Goal: Information Seeking & Learning: Learn about a topic

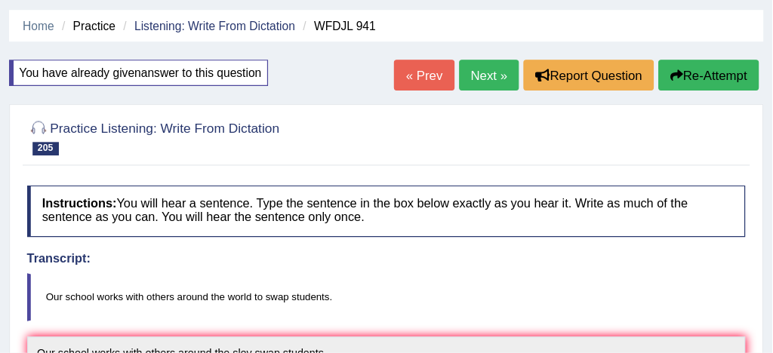
scroll to position [48, 0]
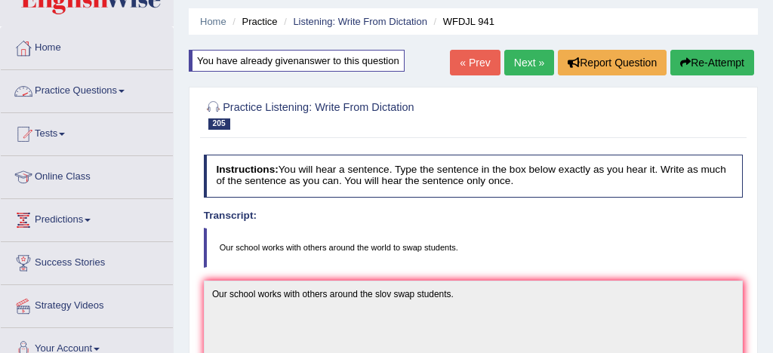
click at [85, 88] on link "Practice Questions" at bounding box center [87, 89] width 172 height 38
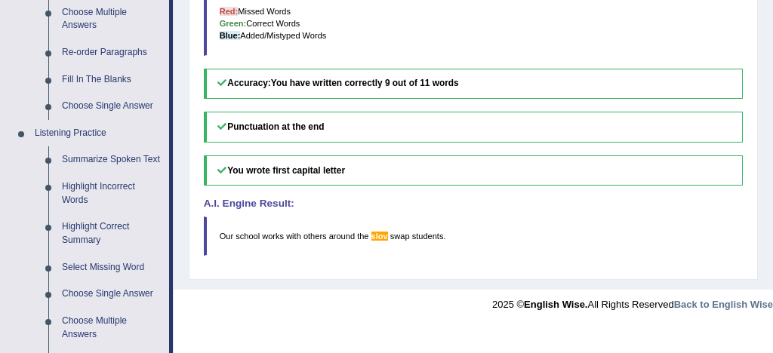
scroll to position [577, 0]
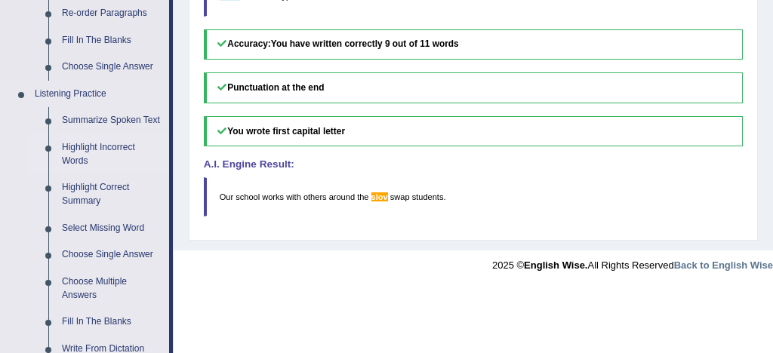
click at [109, 163] on link "Highlight Incorrect Words" at bounding box center [112, 154] width 114 height 40
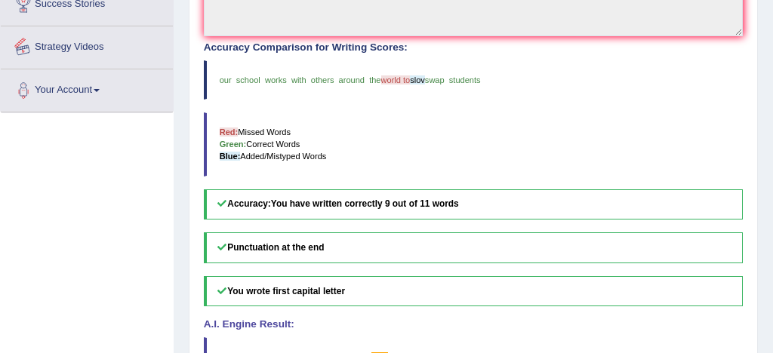
scroll to position [511, 0]
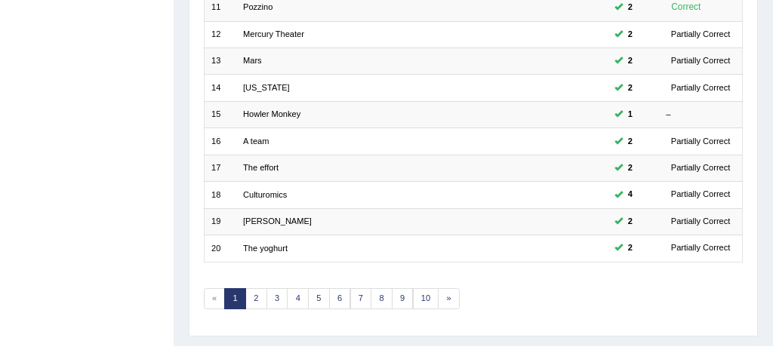
scroll to position [516, 0]
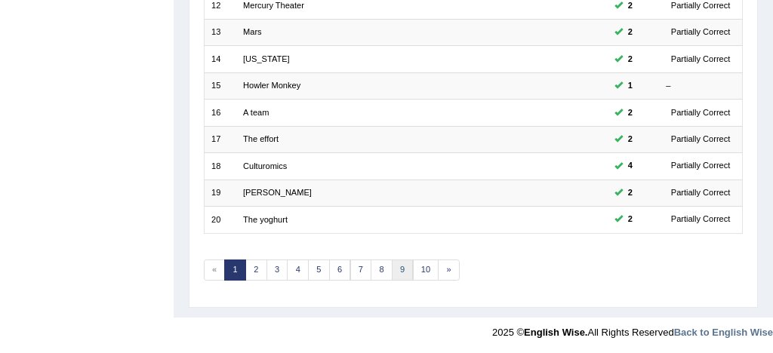
click at [402, 268] on link "9" at bounding box center [403, 270] width 22 height 21
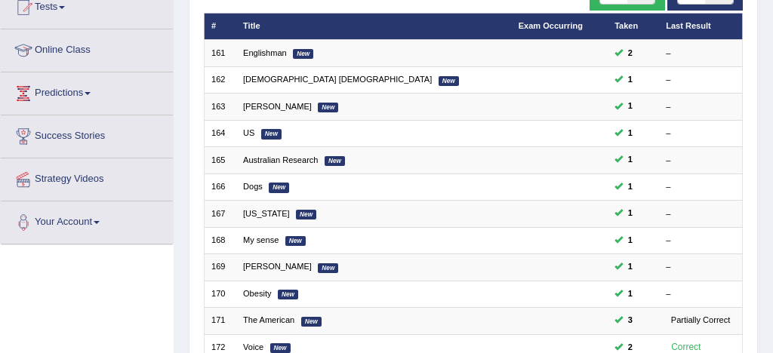
scroll to position [171, 0]
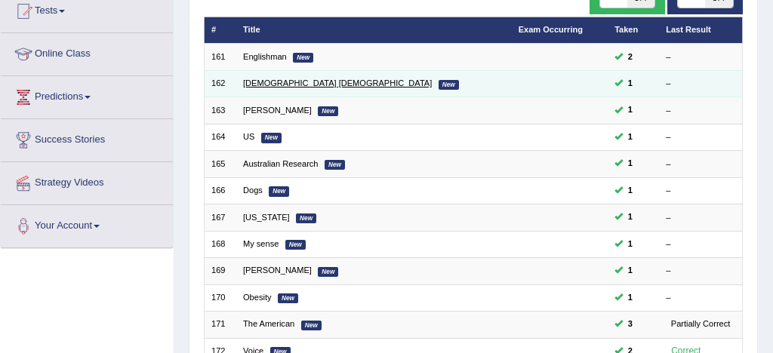
click at [278, 85] on link "[DEMOGRAPHIC_DATA] [DEMOGRAPHIC_DATA]" at bounding box center [337, 82] width 189 height 9
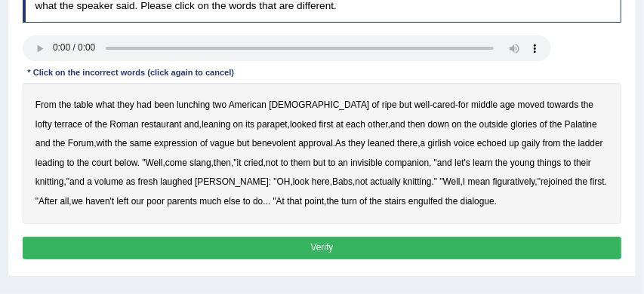
scroll to position [219, 0]
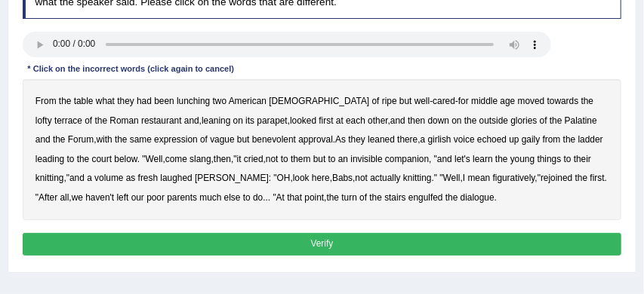
click at [547, 103] on b "towards" at bounding box center [563, 101] width 32 height 11
click at [252, 141] on b "benevolent" at bounding box center [274, 139] width 44 height 11
click at [94, 180] on b "volume" at bounding box center [108, 178] width 29 height 11
click at [387, 239] on button "Verify" at bounding box center [322, 244] width 599 height 22
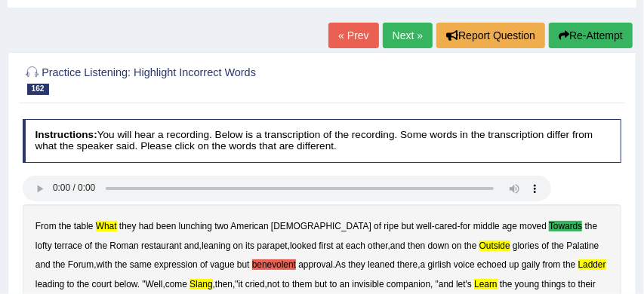
scroll to position [71, 0]
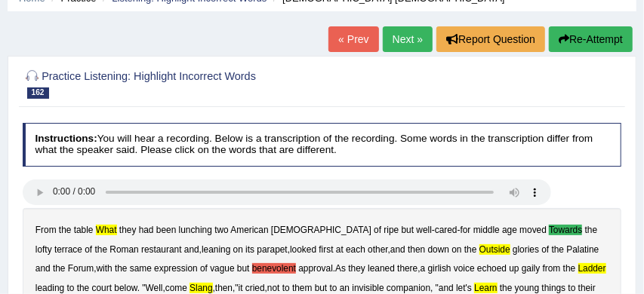
click at [585, 39] on button "Re-Attempt" at bounding box center [591, 39] width 84 height 26
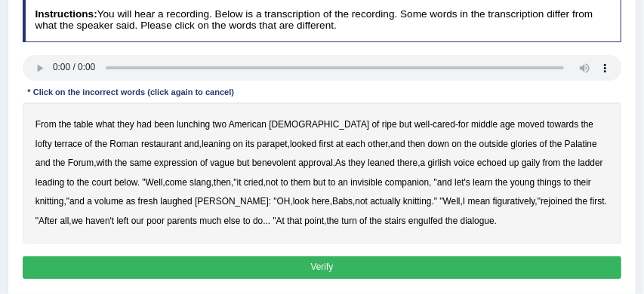
scroll to position [251, 0]
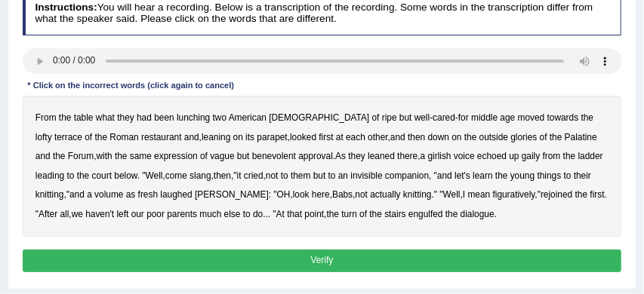
click at [112, 118] on b "what" at bounding box center [105, 117] width 19 height 11
click at [547, 120] on b "towards" at bounding box center [563, 117] width 32 height 11
click at [479, 138] on b "outside" at bounding box center [493, 137] width 29 height 11
click at [189, 177] on b "slang" at bounding box center [199, 176] width 21 height 11
click at [94, 196] on b "volume" at bounding box center [108, 194] width 29 height 11
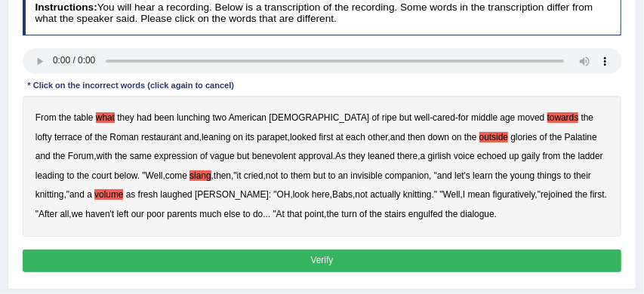
click at [342, 258] on button "Verify" at bounding box center [322, 261] width 599 height 22
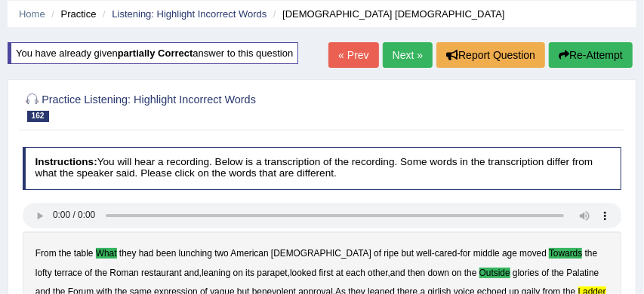
scroll to position [18, 0]
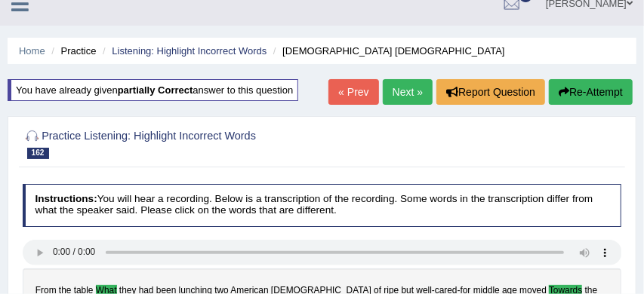
click at [404, 89] on link "Next »" at bounding box center [408, 92] width 50 height 26
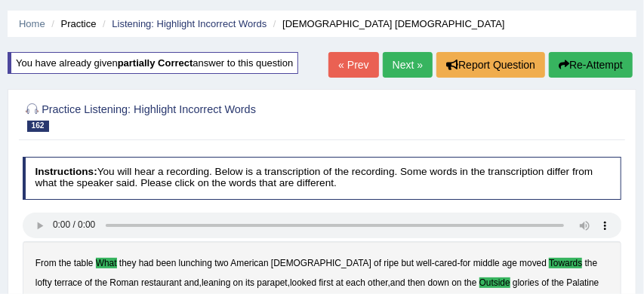
scroll to position [51, 0]
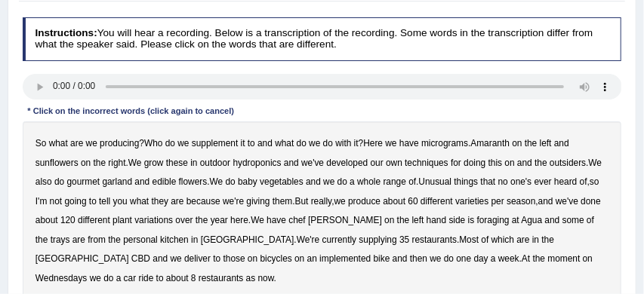
scroll to position [217, 0]
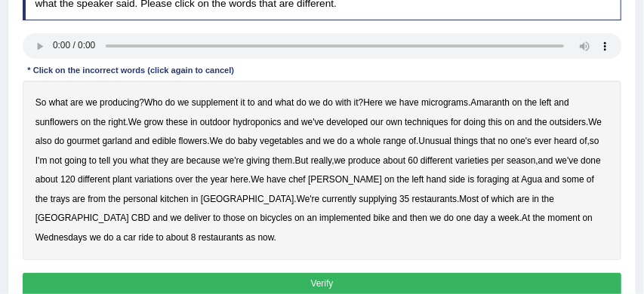
click at [586, 124] on b "outsiders" at bounding box center [567, 122] width 36 height 11
click at [143, 199] on b "personal" at bounding box center [140, 199] width 35 height 11
click at [319, 221] on b "implemented" at bounding box center [344, 218] width 51 height 11
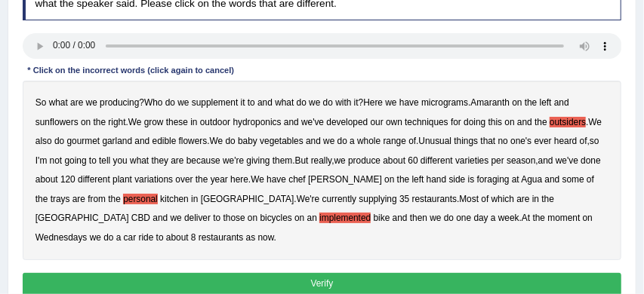
click at [258, 237] on b "now" at bounding box center [266, 237] width 16 height 11
click at [303, 283] on button "Verify" at bounding box center [322, 284] width 599 height 22
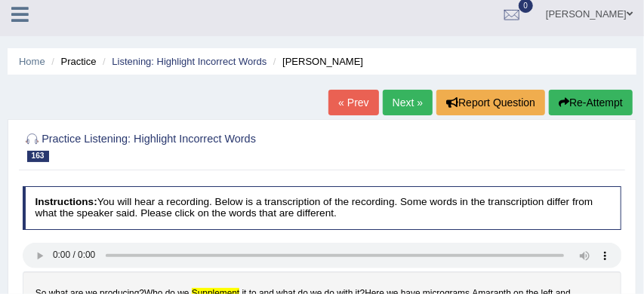
scroll to position [5, 0]
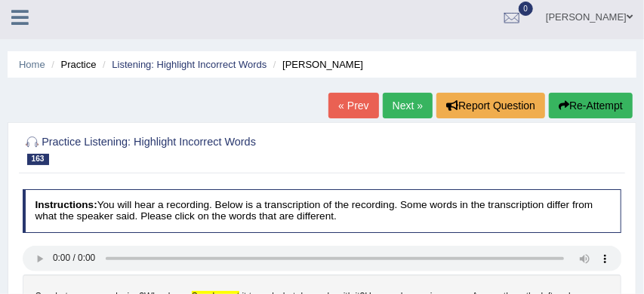
click at [396, 101] on link "Next »" at bounding box center [408, 106] width 50 height 26
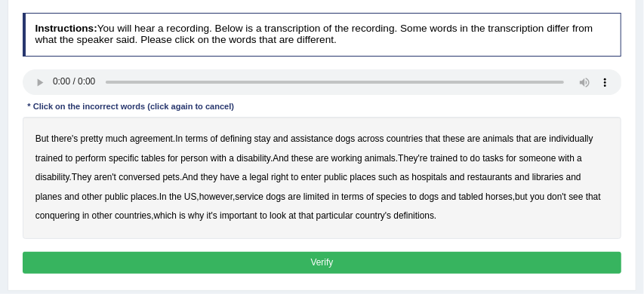
scroll to position [192, 0]
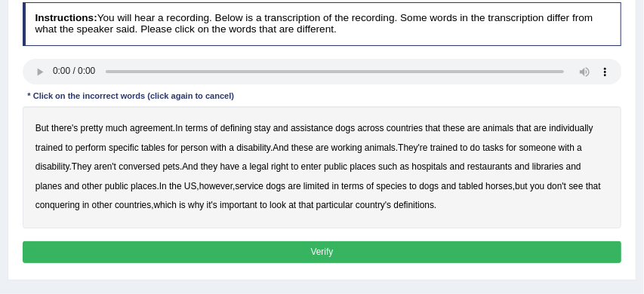
click at [271, 129] on b "stay" at bounding box center [262, 128] width 17 height 11
click at [159, 149] on b "tables" at bounding box center [153, 148] width 24 height 11
click at [46, 189] on b "planes" at bounding box center [48, 186] width 26 height 11
click at [483, 187] on b "tabled" at bounding box center [471, 186] width 24 height 11
click at [80, 206] on b "conquering" at bounding box center [57, 205] width 45 height 11
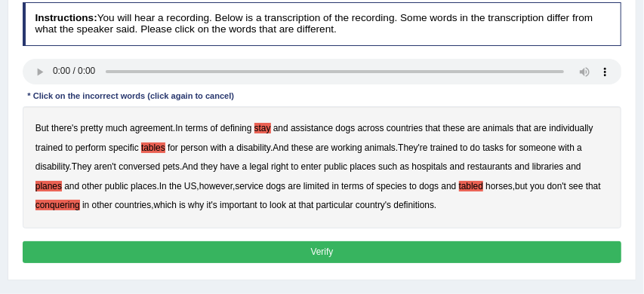
click at [367, 258] on button "Verify" at bounding box center [322, 253] width 599 height 22
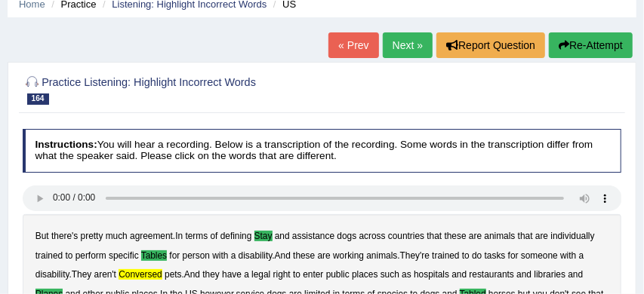
scroll to position [60, 0]
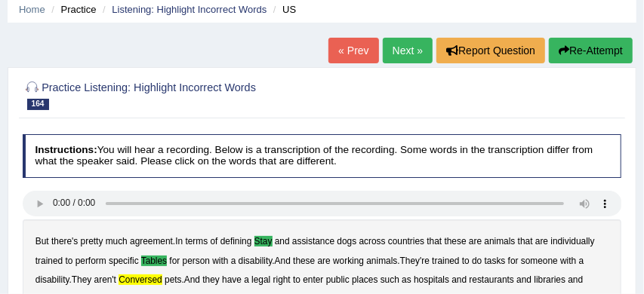
click at [398, 49] on link "Next »" at bounding box center [408, 51] width 50 height 26
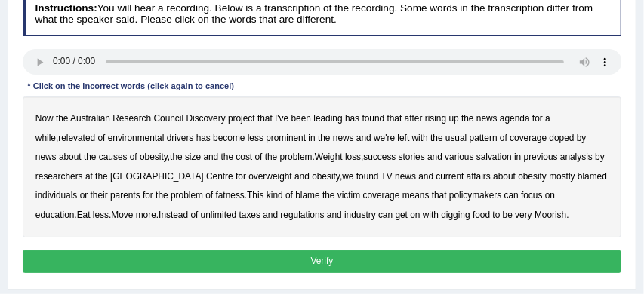
scroll to position [203, 0]
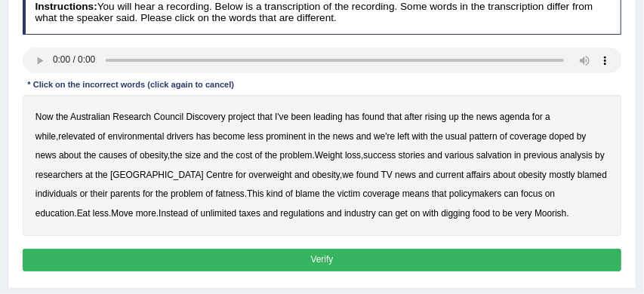
click at [478, 156] on b "salvation" at bounding box center [493, 155] width 35 height 11
click at [216, 195] on b "fatness" at bounding box center [230, 194] width 29 height 11
click at [201, 214] on b "unlimited" at bounding box center [219, 213] width 36 height 11
click at [346, 262] on button "Verify" at bounding box center [322, 260] width 599 height 22
